Goal: Navigation & Orientation: Find specific page/section

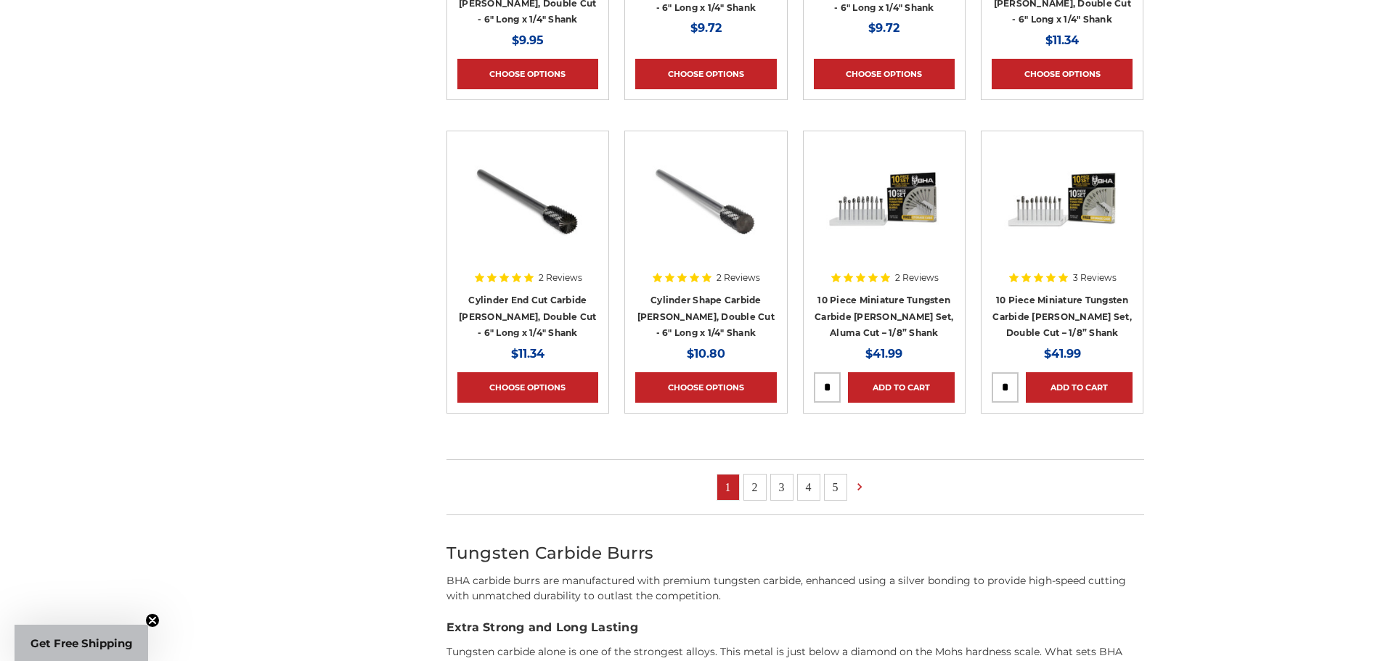
scroll to position [1234, 0]
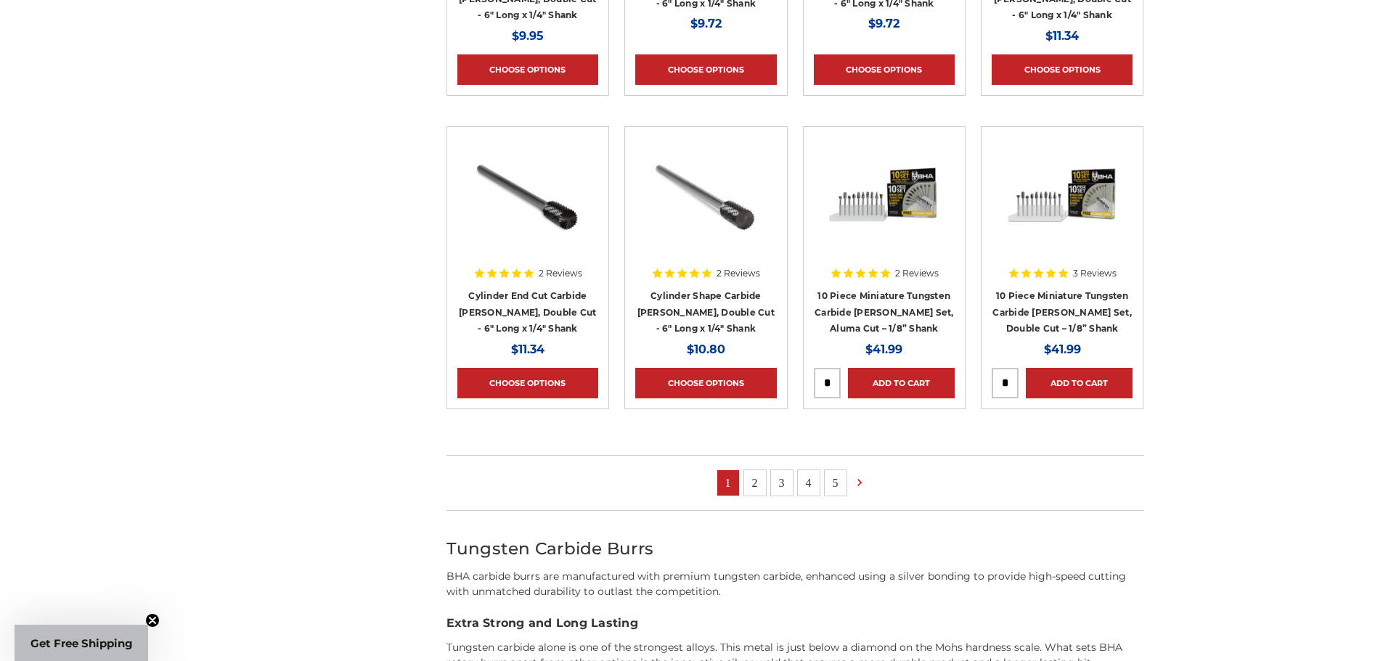
click at [753, 480] on link "2" at bounding box center [755, 482] width 22 height 25
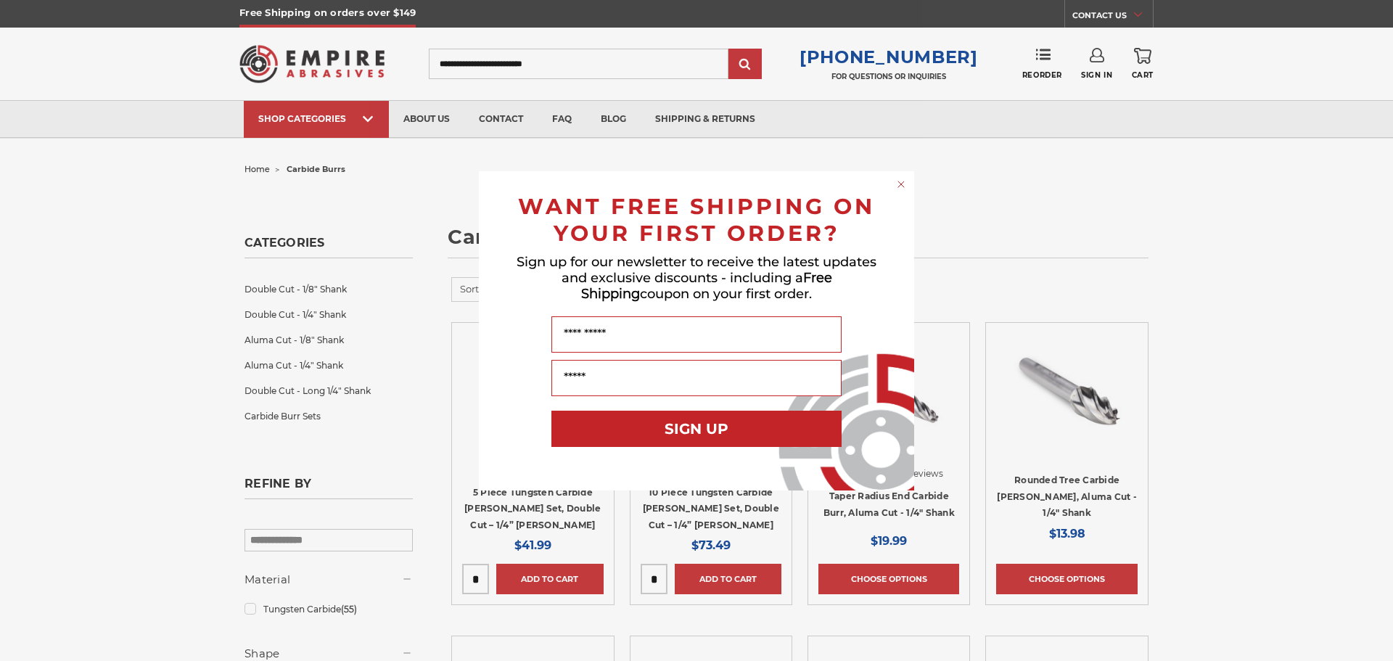
click at [904, 185] on circle "Close dialog" at bounding box center [902, 184] width 14 height 14
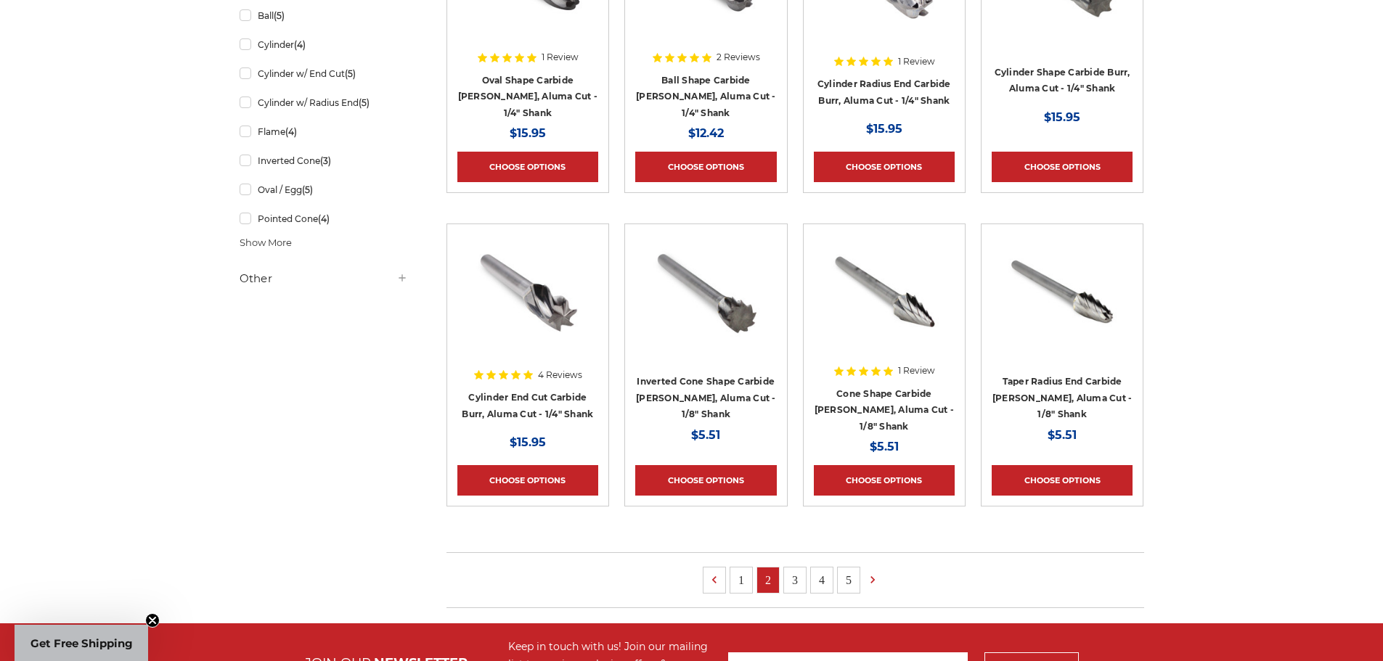
scroll to position [798, 0]
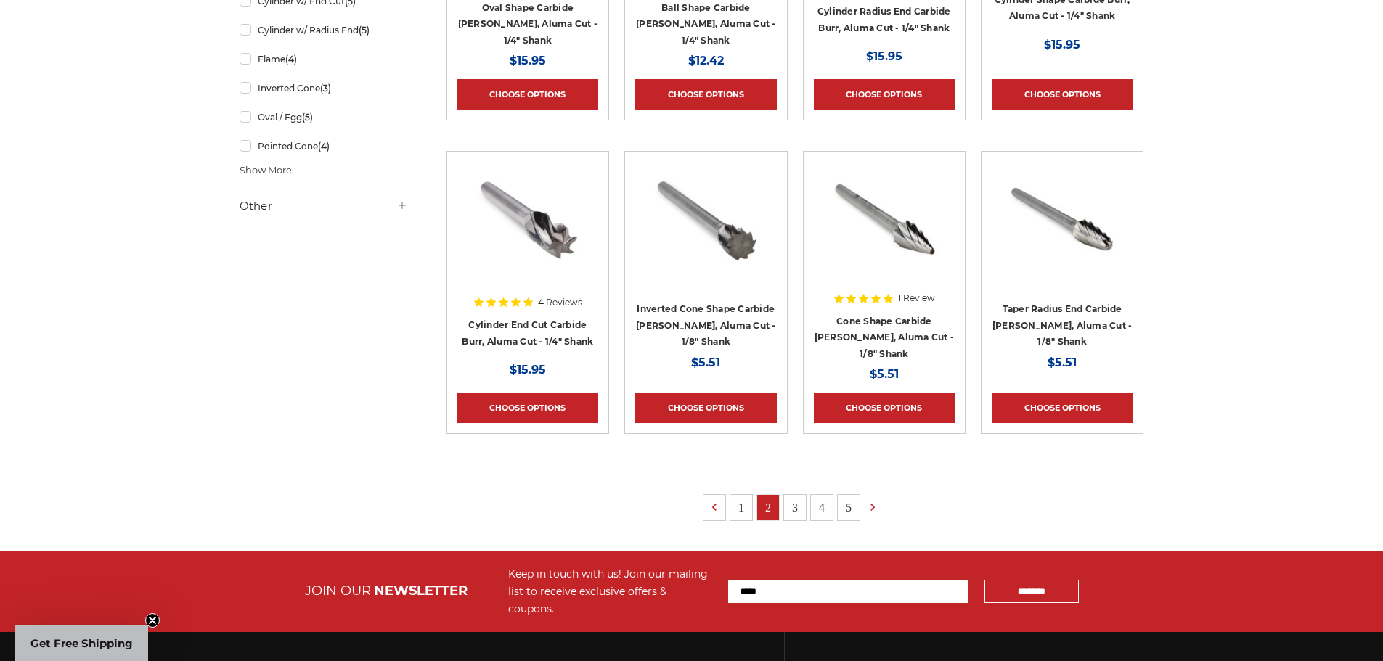
click at [793, 496] on link "3" at bounding box center [795, 507] width 22 height 25
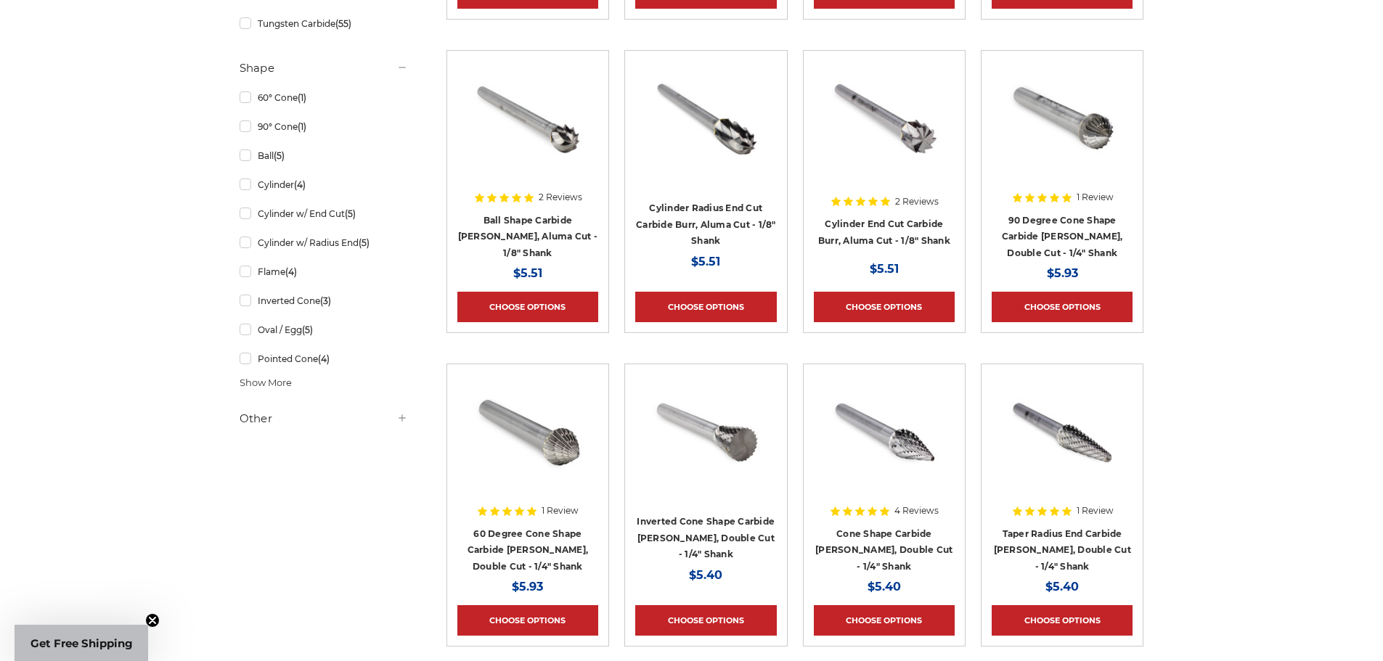
scroll to position [798, 0]
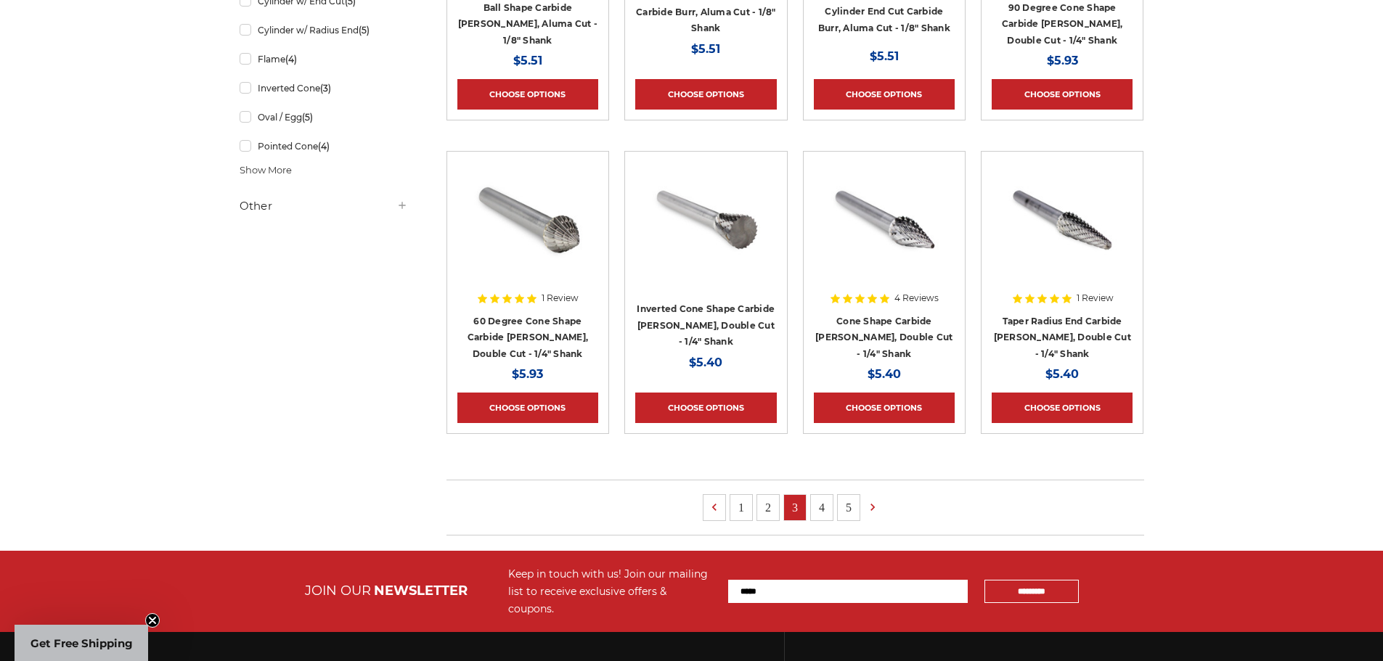
click at [823, 514] on link "4" at bounding box center [822, 507] width 22 height 25
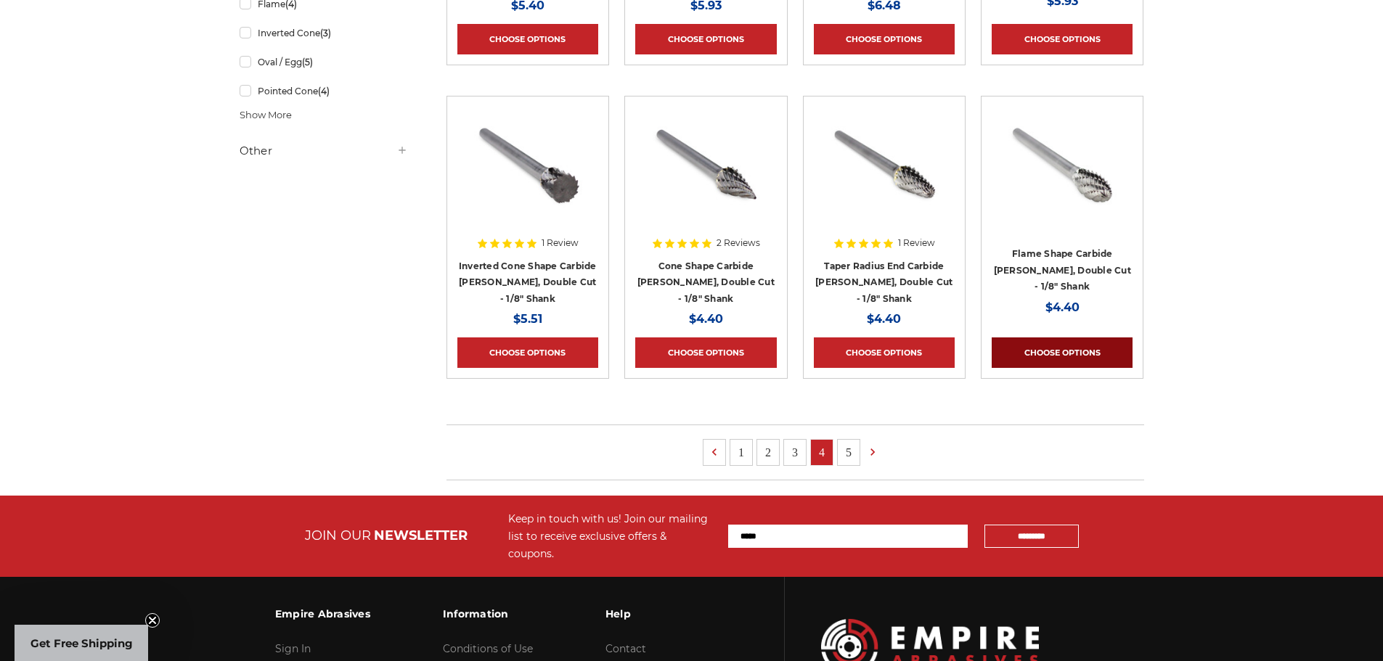
scroll to position [871, 0]
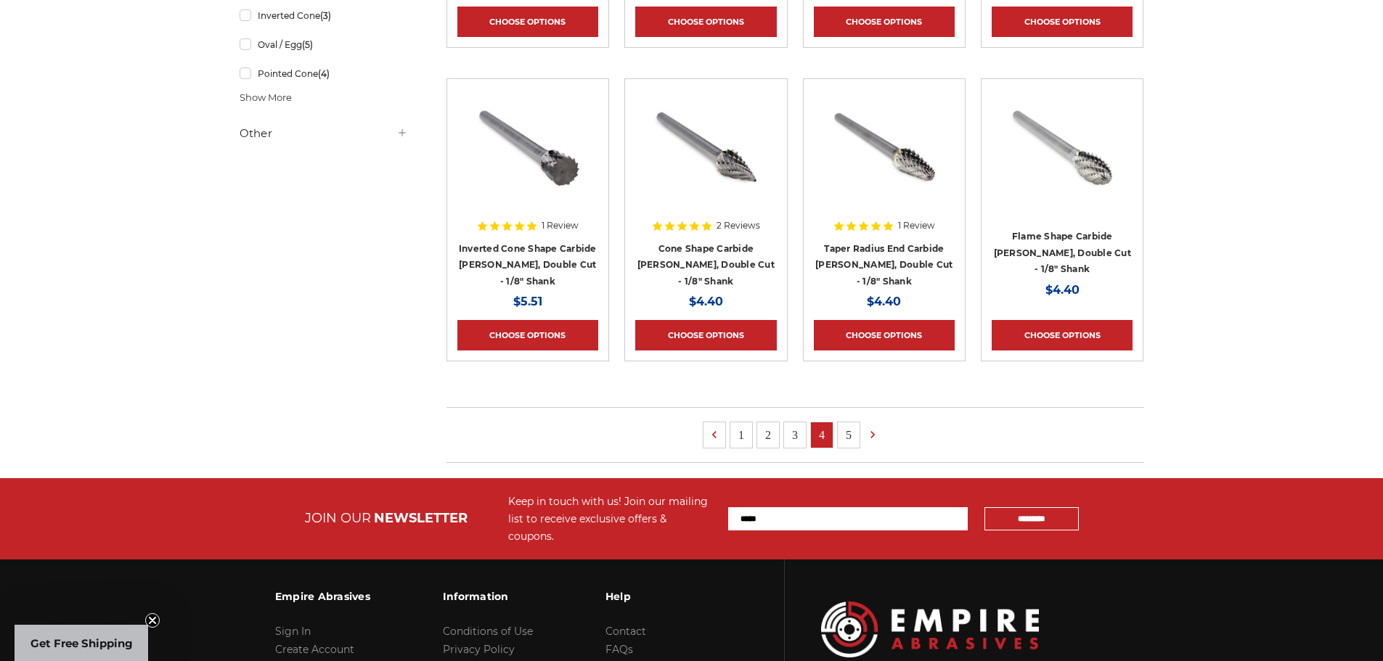
click at [846, 431] on link "5" at bounding box center [849, 434] width 22 height 25
